Goal: Task Accomplishment & Management: Manage account settings

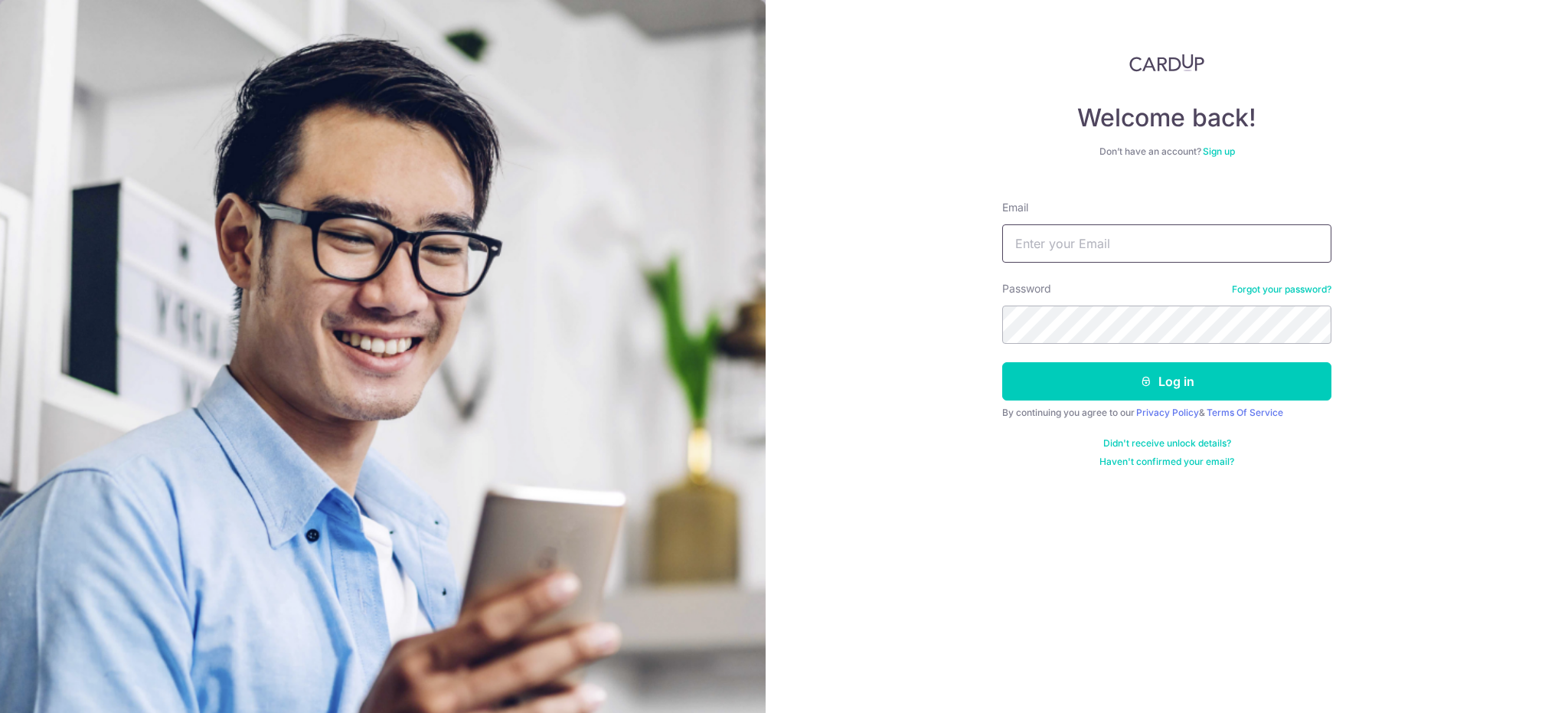
click at [1161, 246] on input "Email" at bounding box center [1166, 244] width 329 height 38
type input "[EMAIL_ADDRESS][DOMAIN_NAME]"
click at [1002, 362] on button "Log in" at bounding box center [1166, 382] width 329 height 38
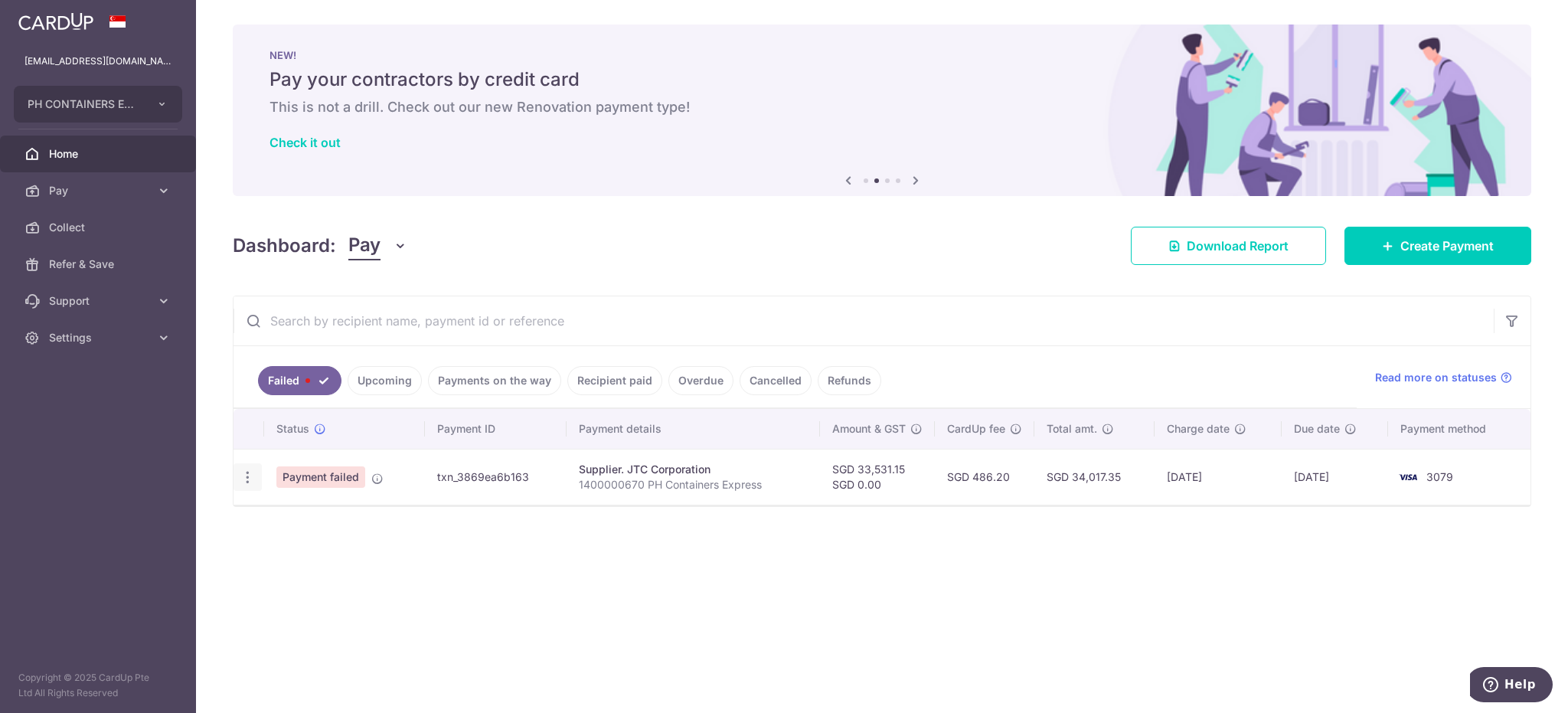
click at [246, 472] on icon "button" at bounding box center [248, 477] width 16 height 16
click at [269, 517] on link "Update payment" at bounding box center [314, 519] width 159 height 37
radio input "true"
type input "33,531.15"
type input "0.00"
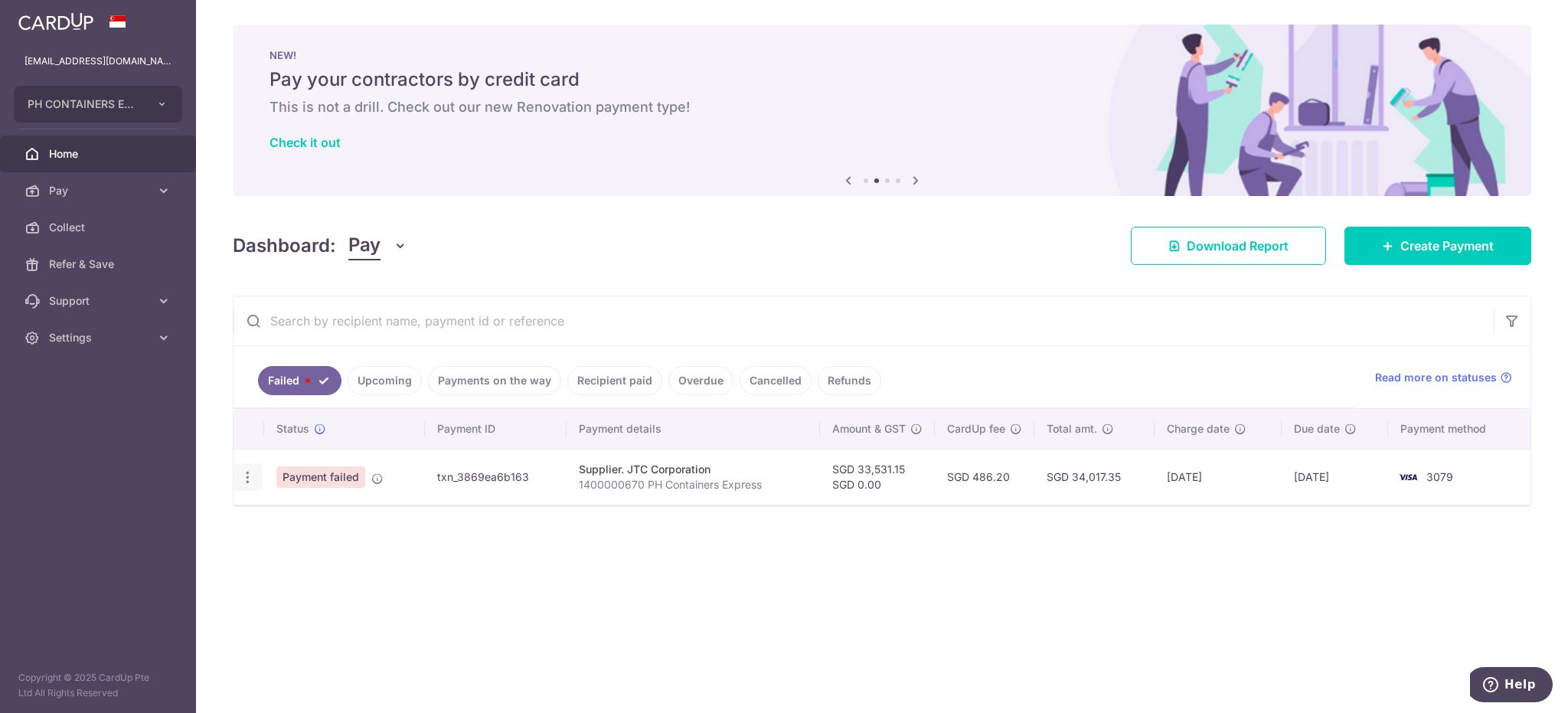
type input "1400000670 PH Containers Express"
type input "JTC [DATE]"
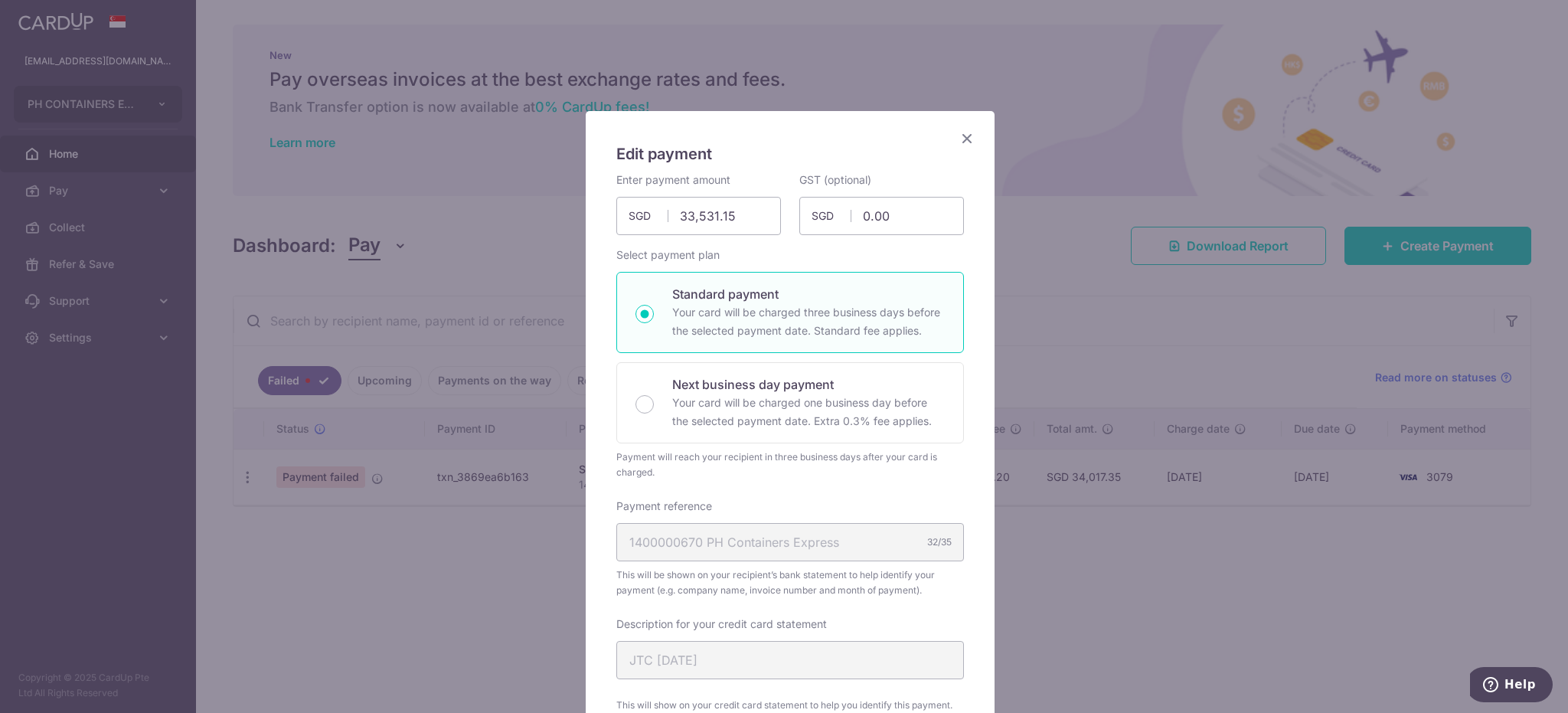
click at [762, 306] on p "Your card will be charged three business days before the selected payment date.…" at bounding box center [809, 322] width 272 height 37
click at [654, 306] on input "Standard payment Your card will be charged three business days before the selec…" at bounding box center [645, 314] width 18 height 18
radio input "true"
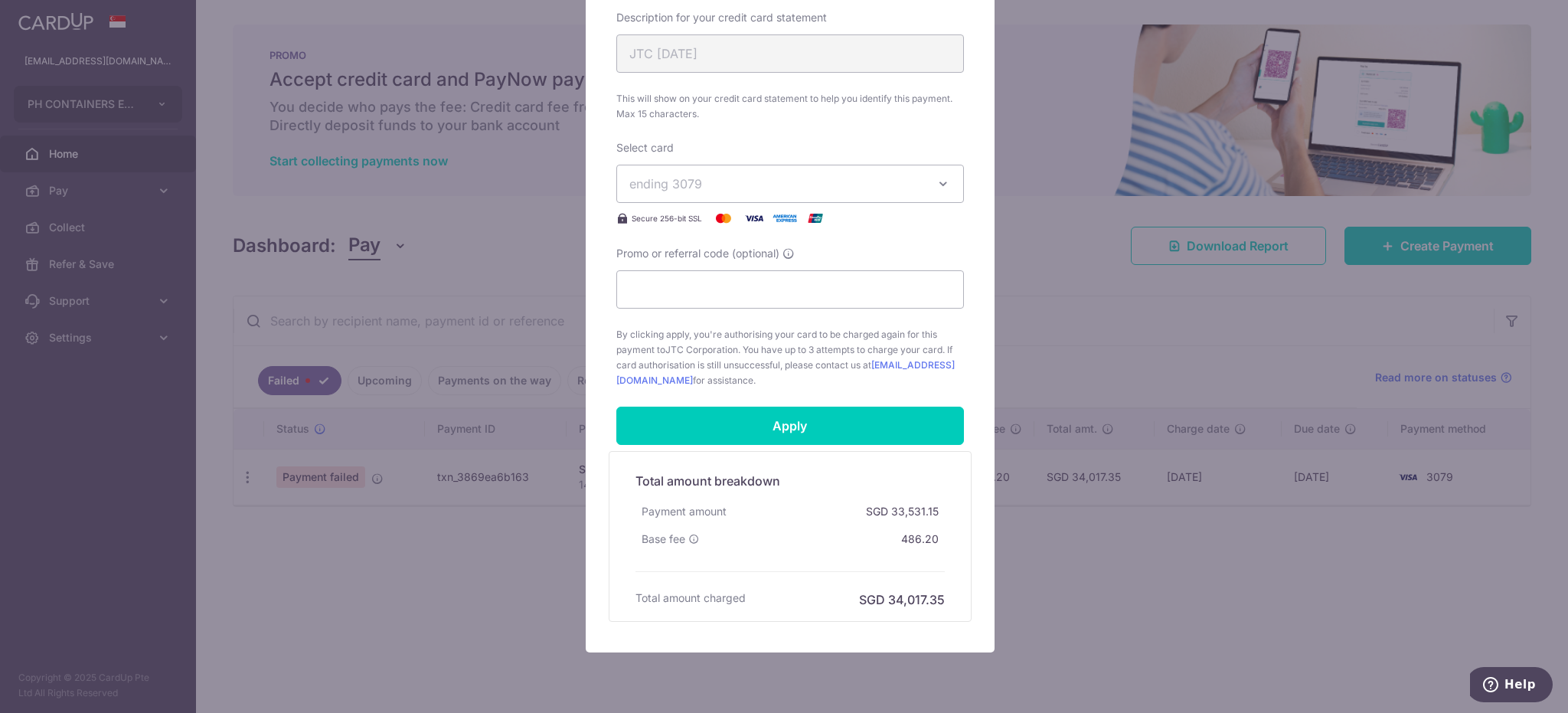
scroll to position [613, 0]
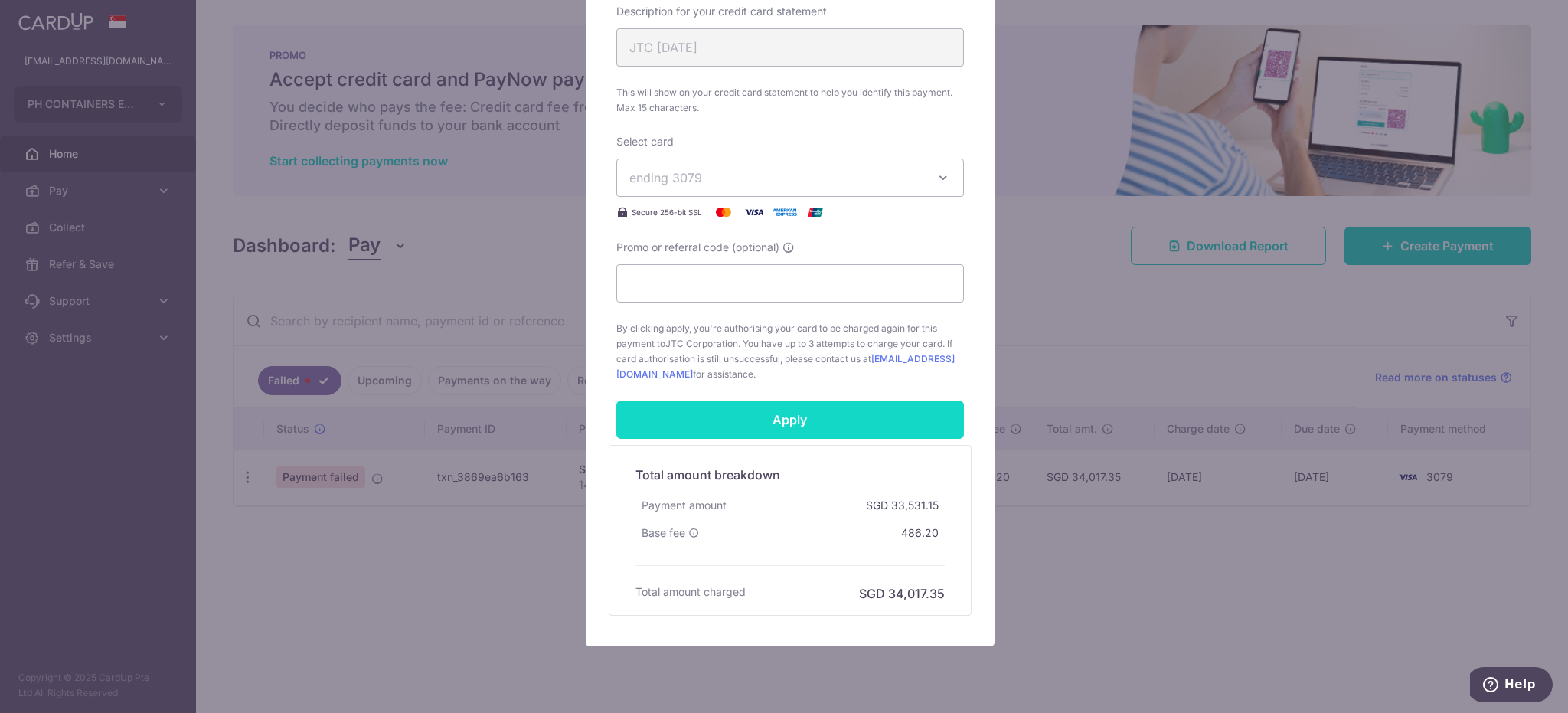
click at [832, 413] on input "Apply" at bounding box center [790, 420] width 347 height 38
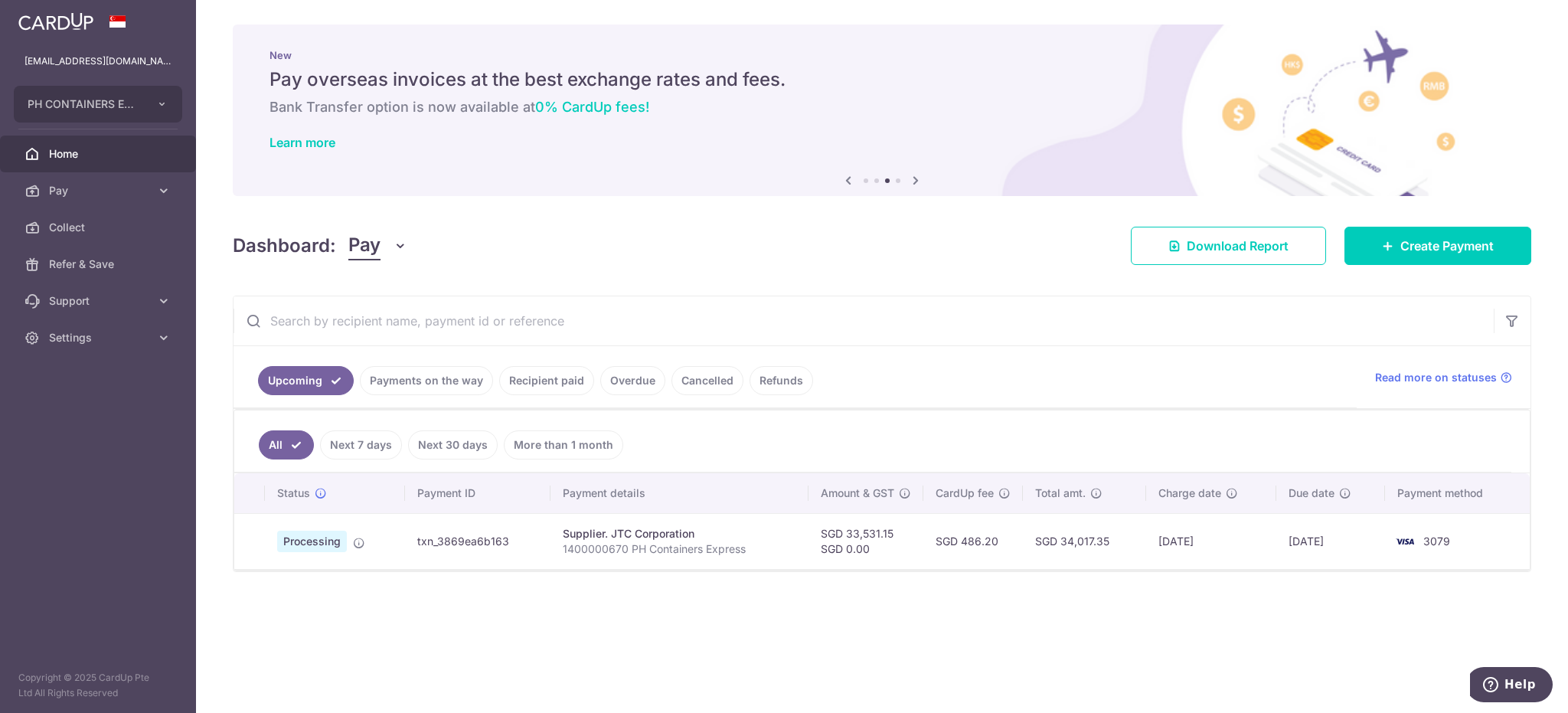
click at [412, 374] on link "Payments on the way" at bounding box center [426, 380] width 133 height 29
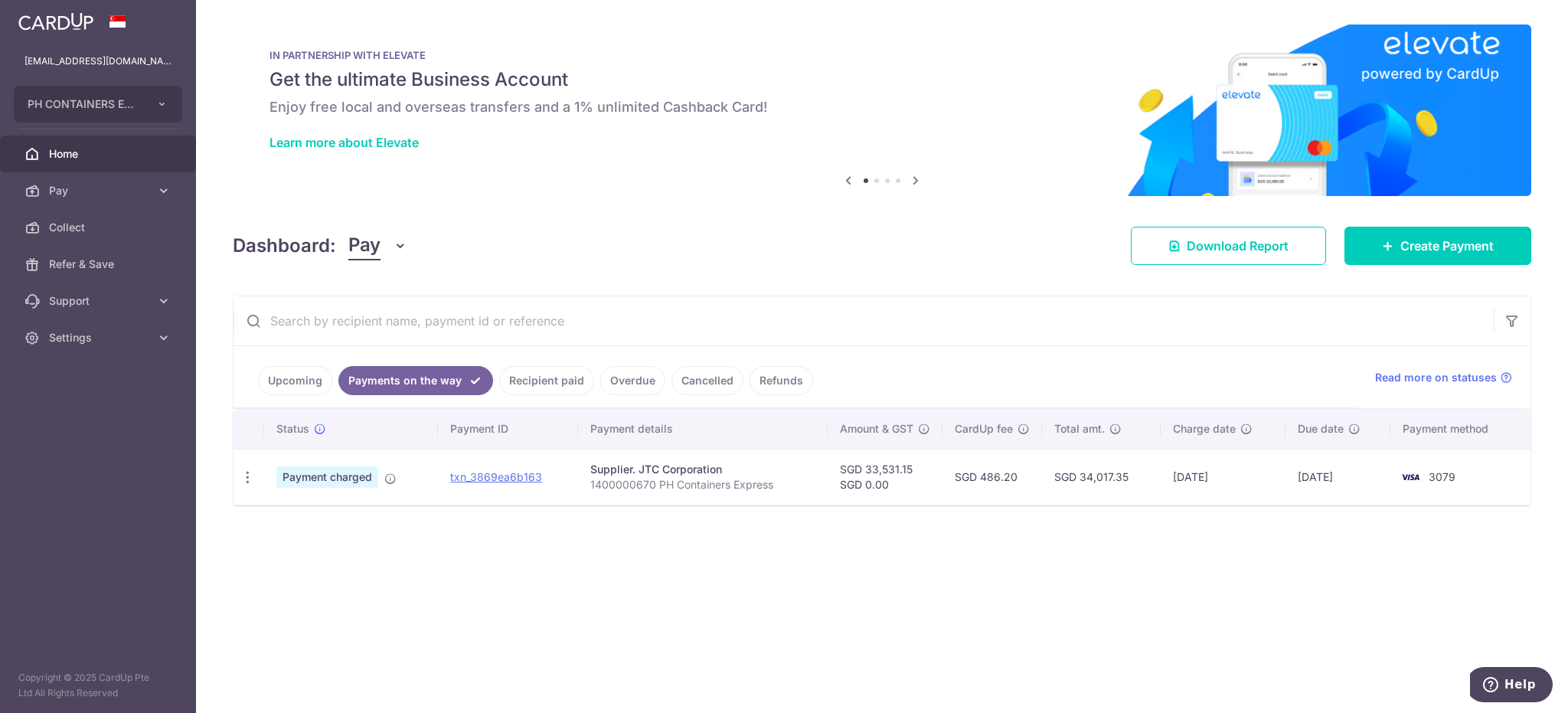
click at [277, 382] on link "Upcoming" at bounding box center [295, 380] width 74 height 29
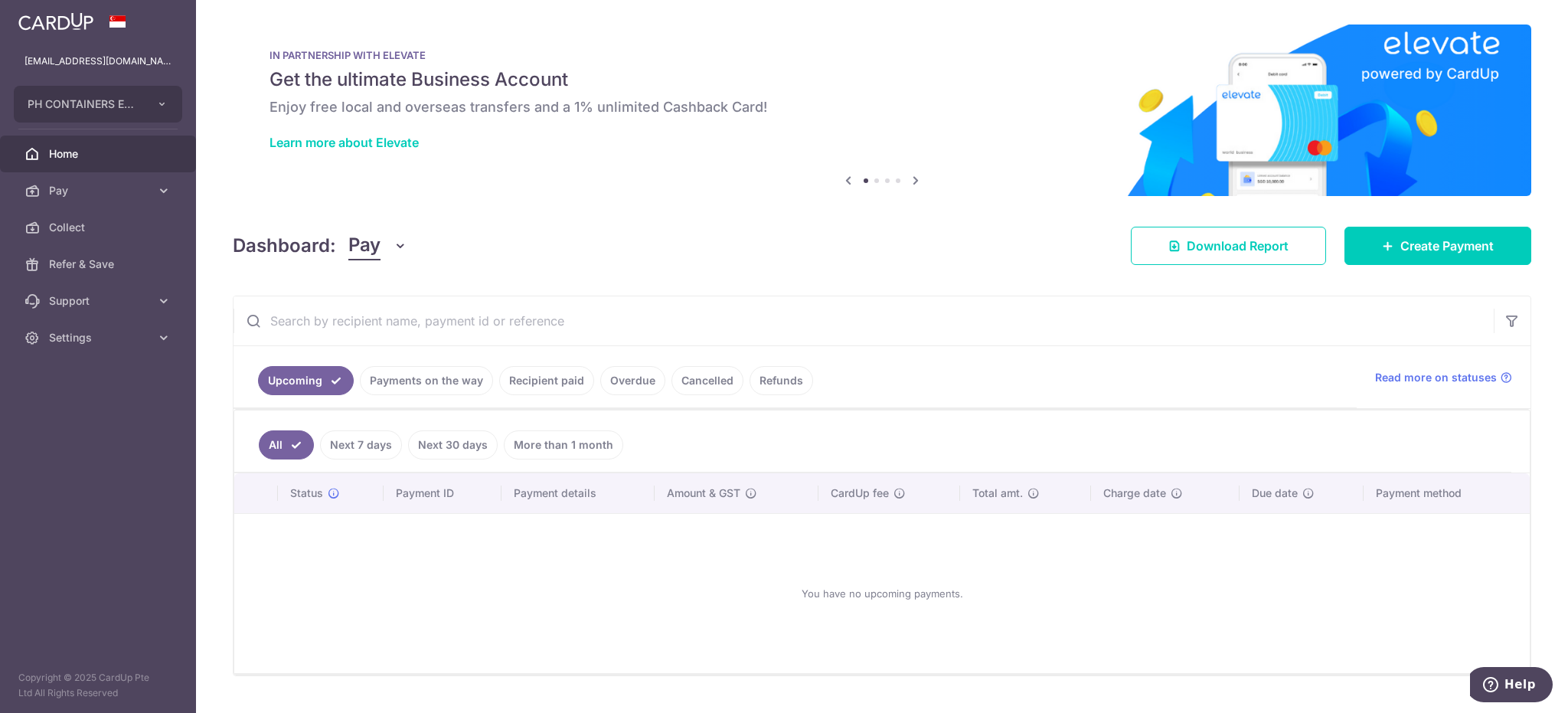
click at [435, 383] on link "Payments on the way" at bounding box center [426, 380] width 133 height 29
